Goal: Task Accomplishment & Management: Use online tool/utility

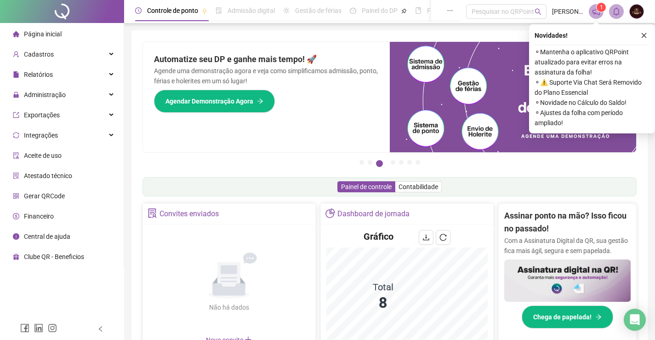
click at [69, 93] on div "Administração" at bounding box center [62, 95] width 120 height 18
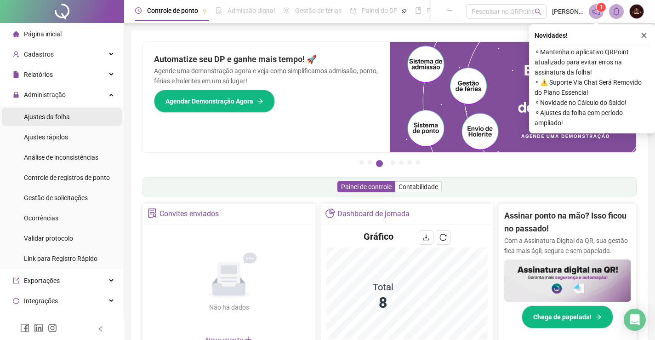
click at [53, 117] on span "Ajustes da folha" at bounding box center [47, 116] width 46 height 7
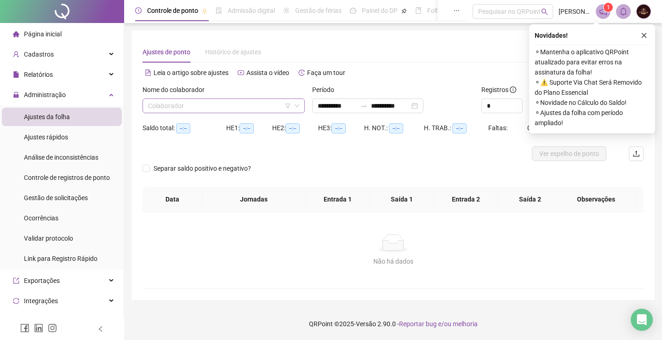
click at [260, 108] on input "search" at bounding box center [219, 106] width 143 height 14
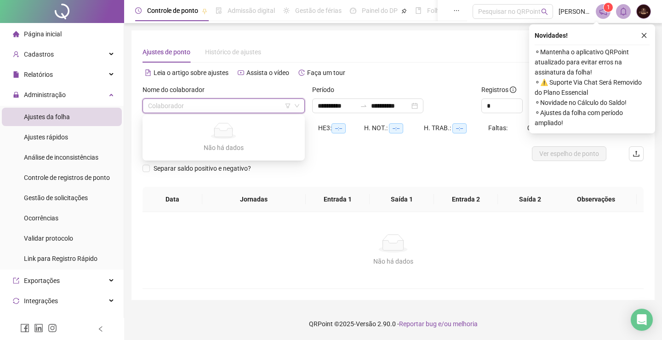
click at [371, 64] on div "**********" at bounding box center [393, 164] width 501 height 247
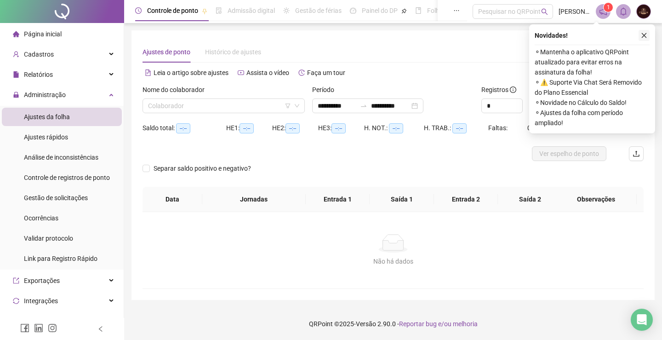
click at [645, 34] on icon "close" at bounding box center [644, 35] width 5 height 5
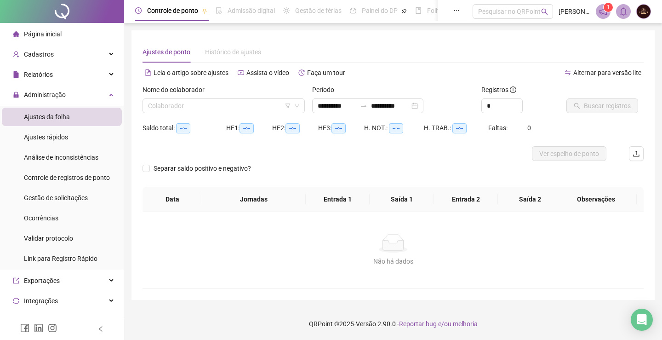
click at [643, 34] on div "**********" at bounding box center [392, 164] width 523 height 269
click at [232, 108] on input "search" at bounding box center [219, 106] width 143 height 14
type input "**********"
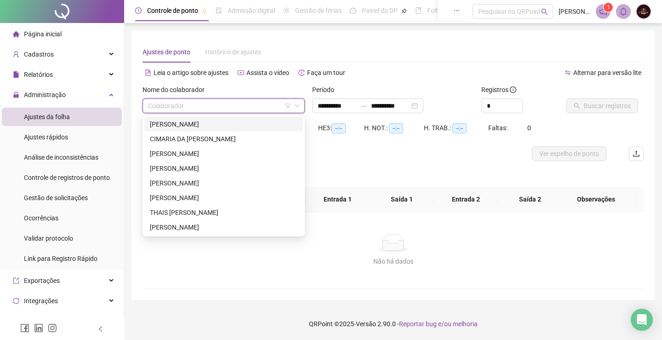
click at [217, 126] on div "[PERSON_NAME]" at bounding box center [224, 124] width 148 height 10
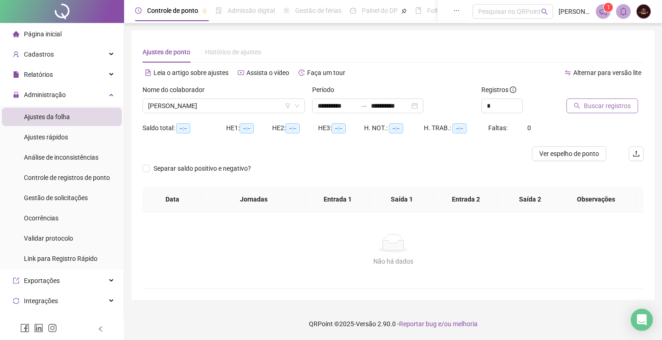
click at [599, 100] on button "Buscar registros" at bounding box center [602, 105] width 72 height 15
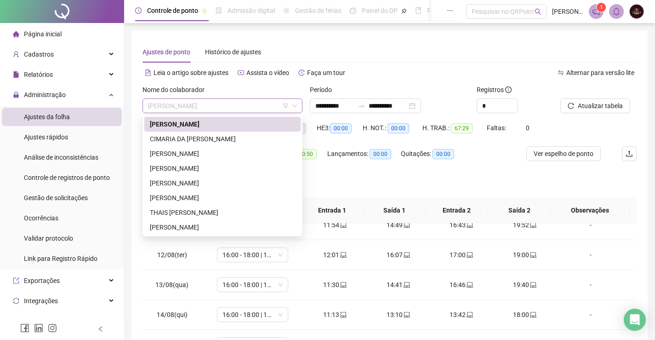
click at [244, 101] on span "[PERSON_NAME]" at bounding box center [222, 106] width 149 height 14
click at [234, 140] on div "CIMARIA DA [PERSON_NAME]" at bounding box center [222, 139] width 145 height 10
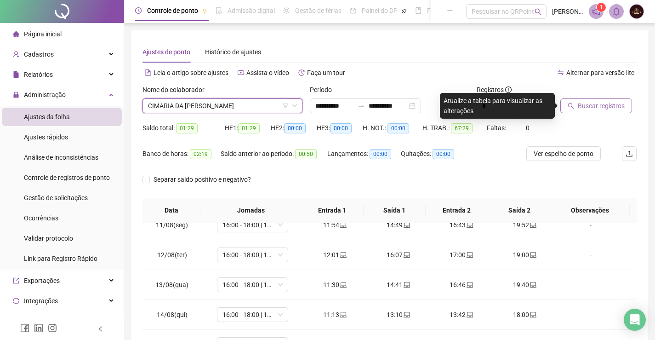
click at [608, 106] on span "Buscar registros" at bounding box center [601, 106] width 47 height 10
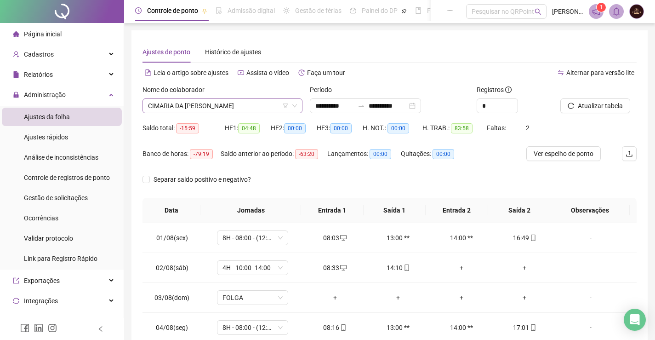
click at [233, 100] on span "CIMARIA DA [PERSON_NAME]" at bounding box center [222, 106] width 149 height 14
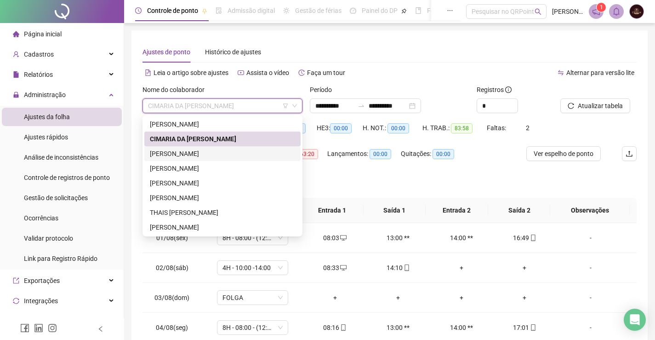
click at [195, 149] on div "[PERSON_NAME]" at bounding box center [222, 153] width 145 height 10
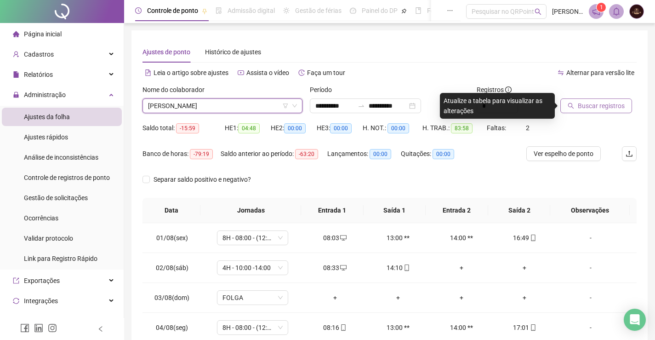
click at [587, 104] on span "Buscar registros" at bounding box center [601, 106] width 47 height 10
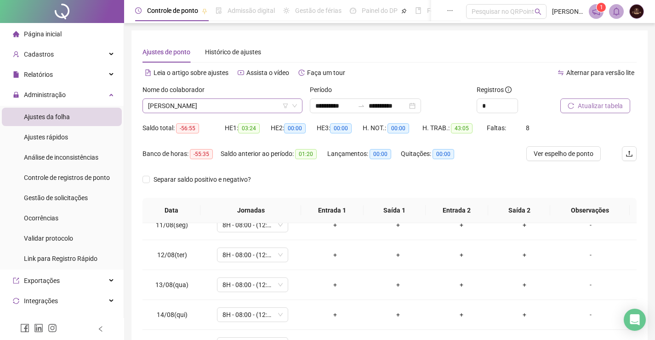
click at [181, 110] on span "[PERSON_NAME]" at bounding box center [222, 106] width 149 height 14
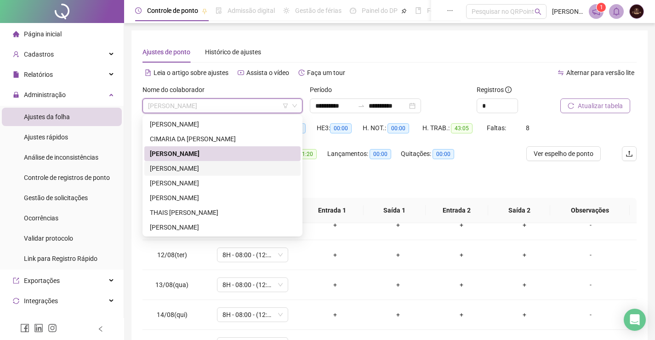
click at [183, 170] on div "[PERSON_NAME]" at bounding box center [222, 168] width 145 height 10
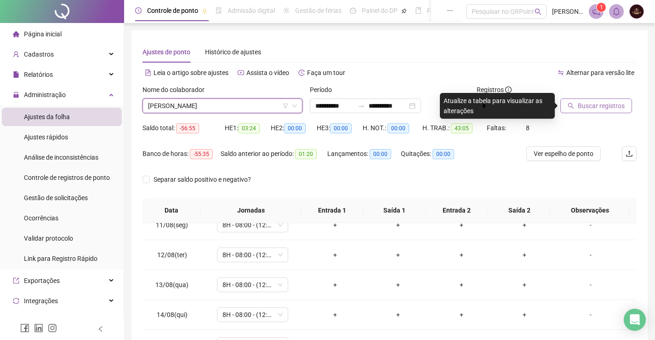
click at [617, 105] on span "Buscar registros" at bounding box center [601, 106] width 47 height 10
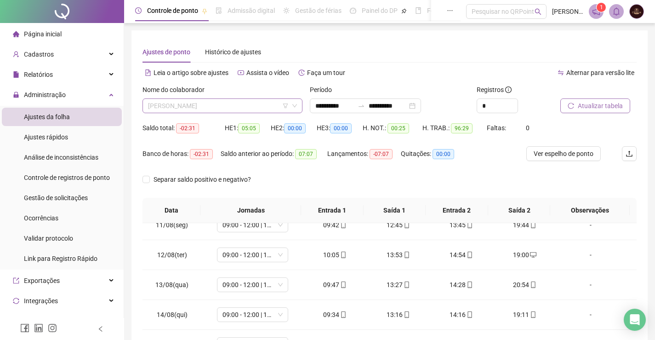
click at [241, 102] on span "[PERSON_NAME]" at bounding box center [222, 106] width 149 height 14
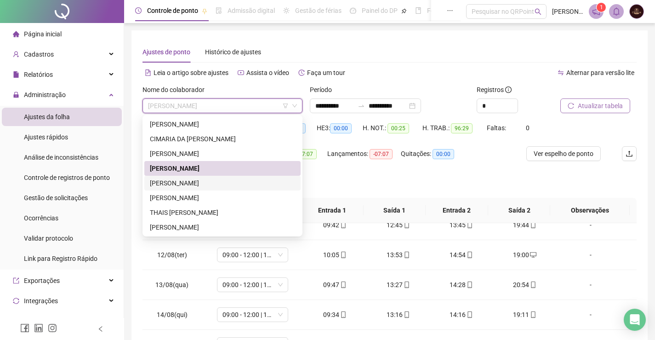
click at [176, 180] on div "[PERSON_NAME]" at bounding box center [222, 183] width 145 height 10
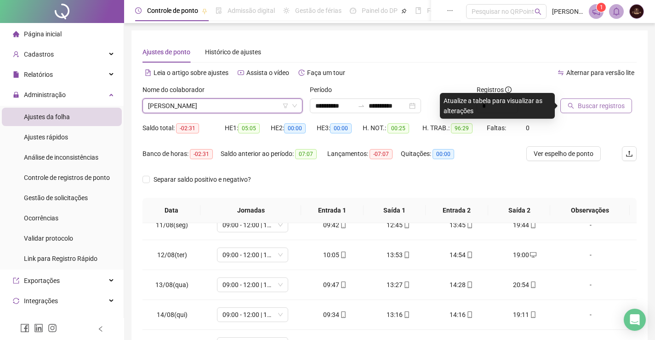
click at [590, 106] on span "Buscar registros" at bounding box center [601, 106] width 47 height 10
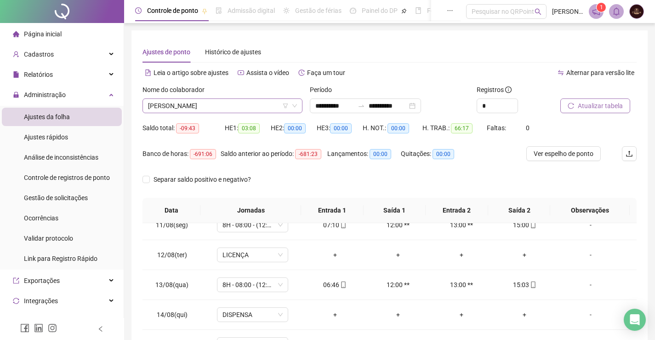
click at [227, 99] on span "[PERSON_NAME]" at bounding box center [222, 106] width 149 height 14
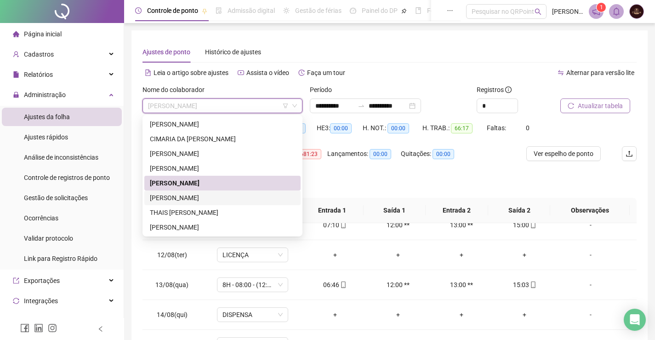
click at [188, 201] on div "[PERSON_NAME]" at bounding box center [222, 198] width 145 height 10
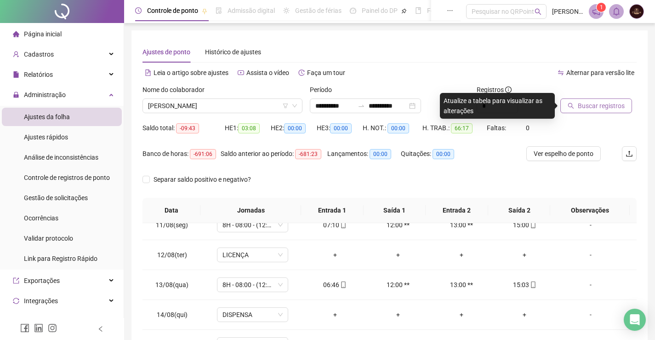
click at [587, 108] on span "Buscar registros" at bounding box center [601, 106] width 47 height 10
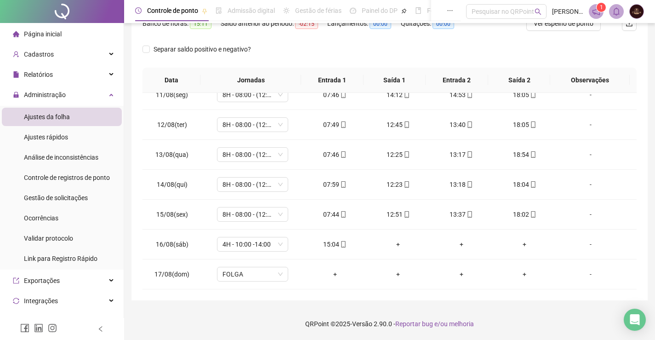
scroll to position [84, 0]
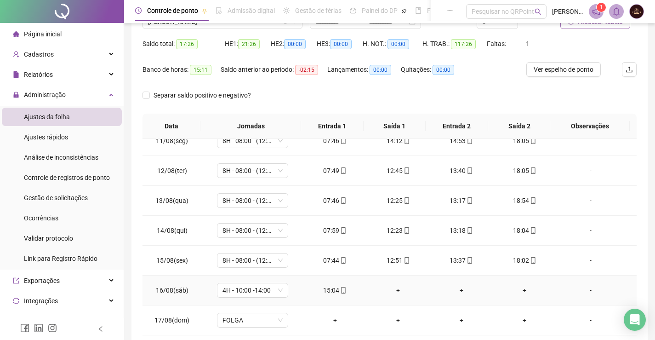
click at [397, 291] on div "+" at bounding box center [398, 290] width 49 height 10
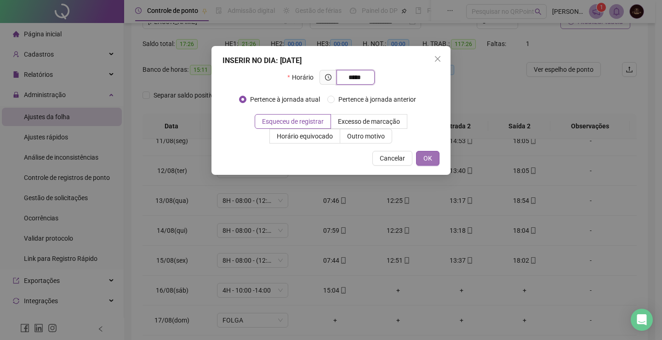
type input "*****"
click at [421, 156] on button "OK" at bounding box center [427, 158] width 23 height 15
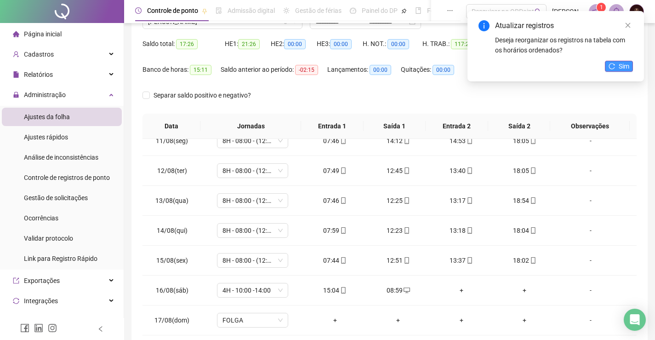
click at [616, 67] on button "Sim" at bounding box center [619, 66] width 28 height 11
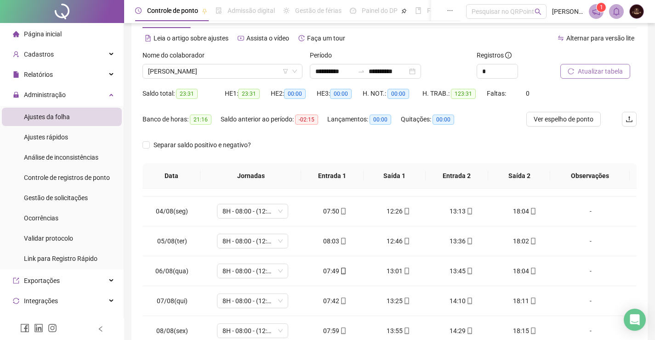
scroll to position [0, 0]
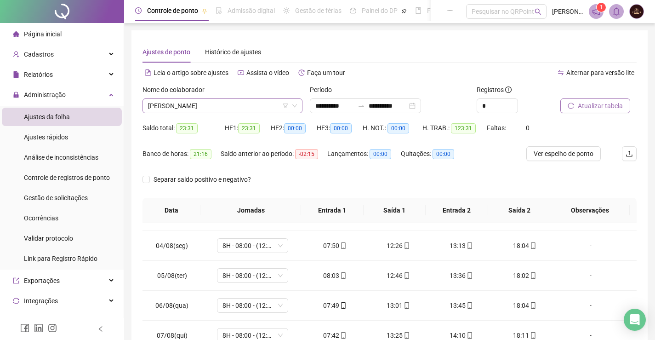
click at [235, 101] on span "[PERSON_NAME]" at bounding box center [222, 106] width 149 height 14
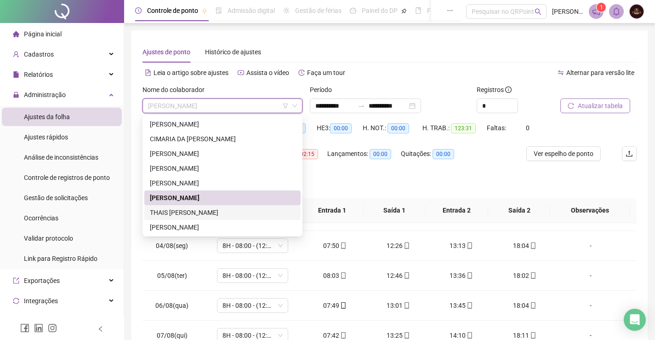
click at [183, 211] on div "THAIS [PERSON_NAME]" at bounding box center [222, 212] width 145 height 10
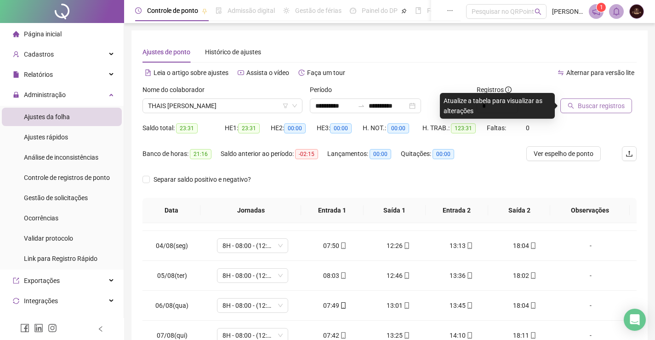
click at [611, 101] on span "Buscar registros" at bounding box center [601, 106] width 47 height 10
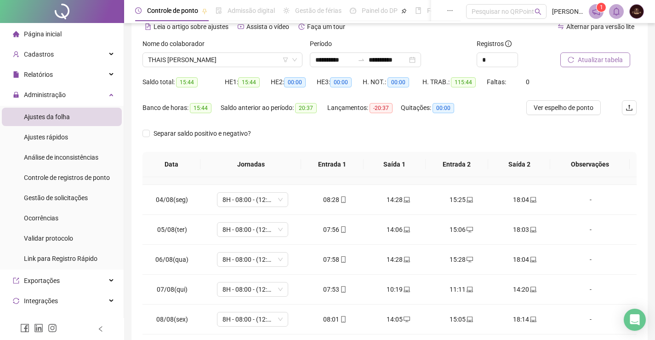
scroll to position [130, 0]
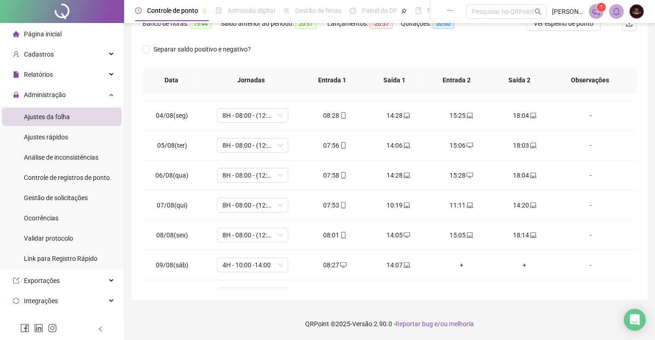
click at [38, 30] on span "Página inicial" at bounding box center [43, 33] width 38 height 7
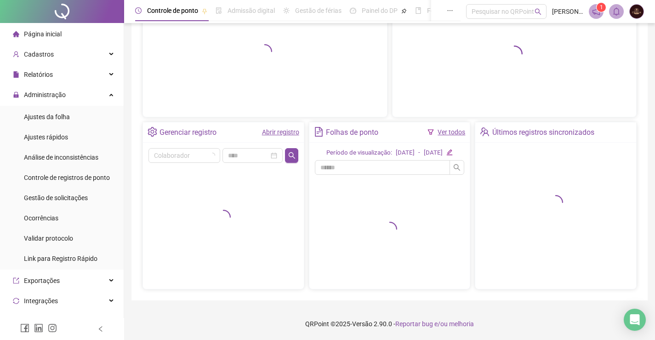
scroll to position [112, 0]
